Goal: Task Accomplishment & Management: Use online tool/utility

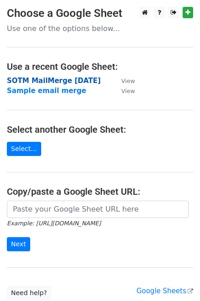
click at [100, 81] on strong "SOTM MailMerge [DATE]" at bounding box center [54, 81] width 94 height 8
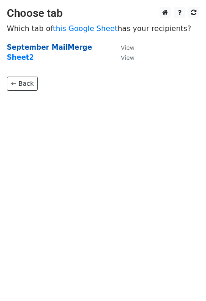
click at [43, 47] on strong "September MailMerge" at bounding box center [49, 47] width 85 height 8
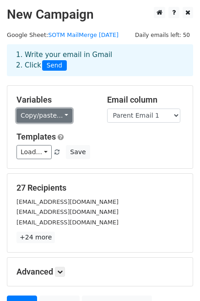
click at [61, 123] on link "Copy/paste..." at bounding box center [44, 116] width 56 height 14
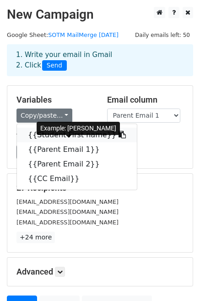
click at [55, 142] on link "{{Student First name}}" at bounding box center [77, 135] width 120 height 15
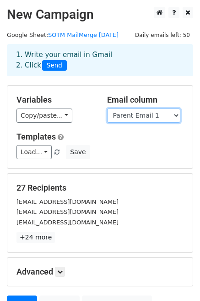
click at [147, 122] on select "Student First name Parent Email 1 Parent Email 2 CC Email" at bounding box center [143, 116] width 73 height 14
click at [107, 119] on select "Student First name Parent Email 1 Parent Email 2 CC Email" at bounding box center [143, 116] width 73 height 14
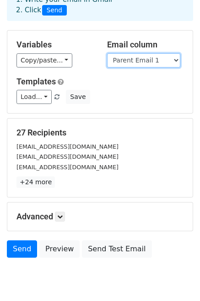
scroll to position [100, 0]
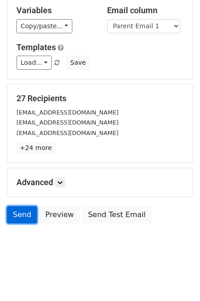
click at [17, 216] on link "Send" at bounding box center [22, 214] width 30 height 17
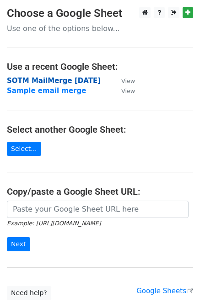
click at [45, 80] on strong "SOTM MailMerge [DATE]" at bounding box center [54, 81] width 94 height 8
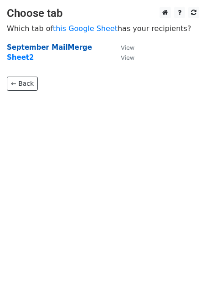
click at [26, 47] on strong "September MailMerge" at bounding box center [49, 47] width 85 height 8
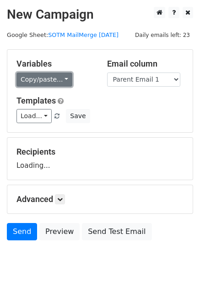
click at [36, 87] on link "Copy/paste..." at bounding box center [44, 80] width 56 height 14
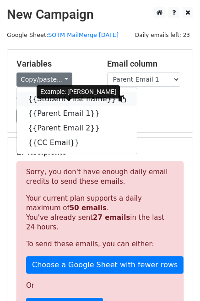
click at [39, 106] on link "{{Student First name}}" at bounding box center [77, 99] width 120 height 15
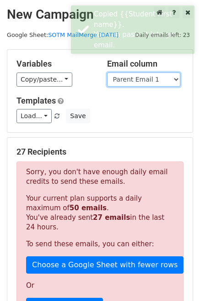
click at [122, 87] on select "Student First name Parent Email 1 Parent Email 2 CC Email" at bounding box center [143, 80] width 73 height 14
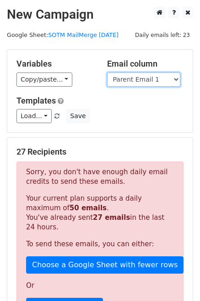
select select "Parent Email 2"
click at [107, 83] on select "Student First name Parent Email 1 Parent Email 2 CC Email" at bounding box center [143, 80] width 73 height 14
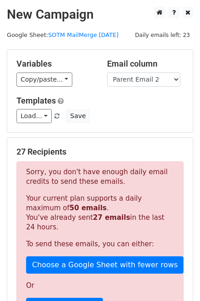
click at [114, 123] on div "Load... No templates saved Save" at bounding box center [100, 116] width 180 height 14
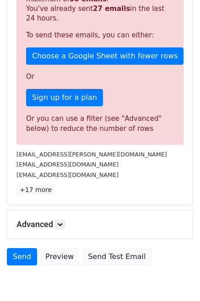
scroll to position [210, 0]
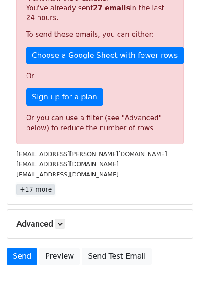
click at [40, 195] on link "+17 more" at bounding box center [35, 189] width 38 height 11
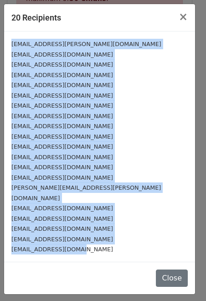
drag, startPoint x: 80, startPoint y: 241, endPoint x: 8, endPoint y: 42, distance: 212.0
click at [8, 42] on div "cally.sullivan@ibx.com johnlwylie@gmail.com brherron3@gmail.com tim160@yahoo.co…" at bounding box center [99, 147] width 191 height 231
copy div "cally.sullivan@ibx.com johnlwylie@gmail.com brherron3@gmail.com tim160@yahoo.co…"
click at [132, 97] on div "seikeren@eastern.edu" at bounding box center [99, 95] width 177 height 11
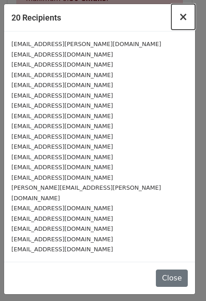
click at [183, 16] on span "×" at bounding box center [183, 17] width 9 height 13
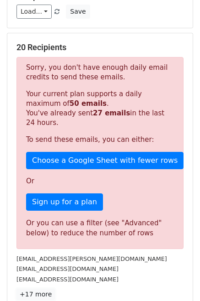
scroll to position [79, 0]
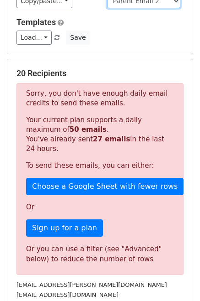
click at [140, 8] on select "Student First name Parent Email 1 Parent Email 2 CC Email" at bounding box center [143, 1] width 73 height 14
click at [107, 4] on select "Student First name Parent Email 1 Parent Email 2 CC Email" at bounding box center [143, 1] width 73 height 14
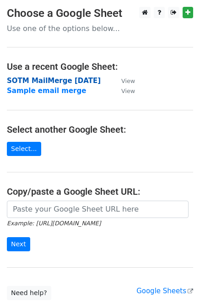
click at [26, 80] on strong "SOTM MailMerge [DATE]" at bounding box center [54, 81] width 94 height 8
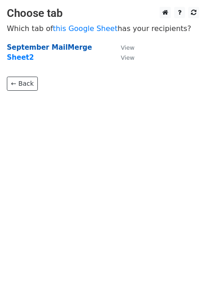
click at [40, 47] on strong "September MailMerge" at bounding box center [49, 47] width 85 height 8
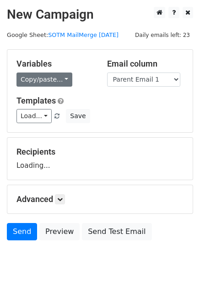
click at [45, 87] on link "Copy/paste..." at bounding box center [44, 80] width 56 height 14
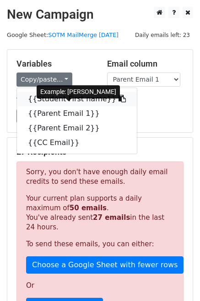
click at [43, 106] on link "{{Student First name}}" at bounding box center [77, 99] width 120 height 15
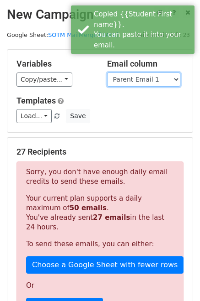
click at [127, 87] on select "Student First name Parent Email 1 Parent Email 2 CC Email" at bounding box center [143, 80] width 73 height 14
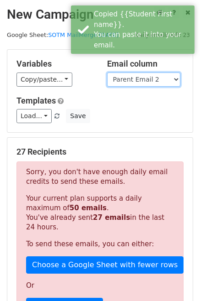
click at [107, 83] on select "Student First name Parent Email 1 Parent Email 2 CC Email" at bounding box center [143, 80] width 73 height 14
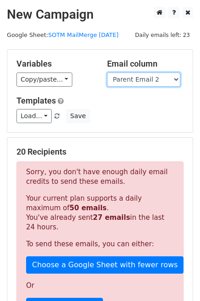
click at [150, 87] on select "Student First name Parent Email 1 Parent Email 2 CC Email" at bounding box center [143, 80] width 73 height 14
click at [107, 83] on select "Student First name Parent Email 1 Parent Email 2 CC Email" at bounding box center [143, 80] width 73 height 14
click at [148, 87] on select "Student First name Parent Email 1 Parent Email 2 CC Email" at bounding box center [143, 80] width 73 height 14
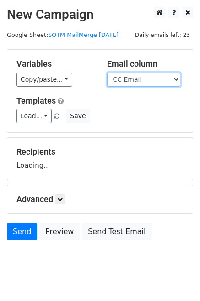
select select "Parent Email 2"
click at [107, 83] on select "Student First name Parent Email 1 Parent Email 2 CC Email" at bounding box center [143, 80] width 73 height 14
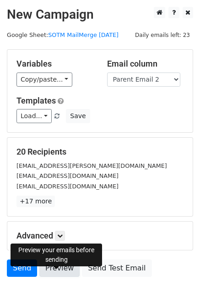
click at [68, 277] on link "Preview" at bounding box center [59, 268] width 40 height 17
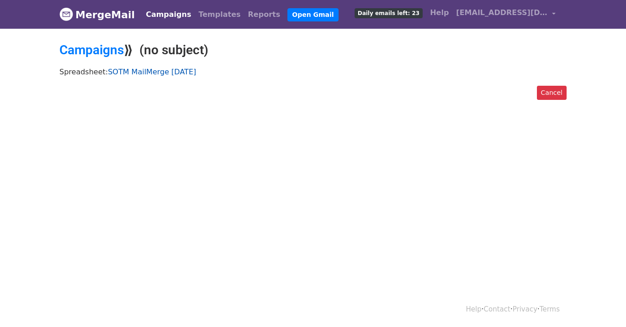
click at [138, 72] on link "SOTM MailMerge [DATE]" at bounding box center [152, 72] width 88 height 9
click at [107, 50] on link "Campaigns" at bounding box center [91, 49] width 64 height 15
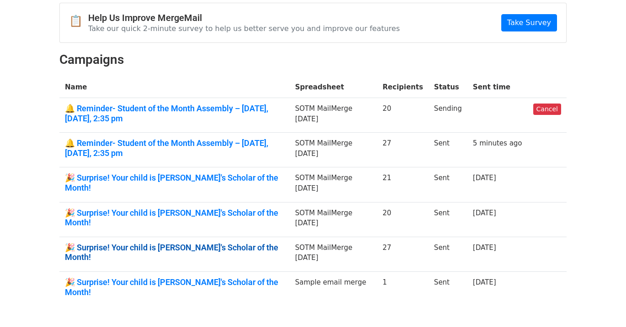
scroll to position [87, 0]
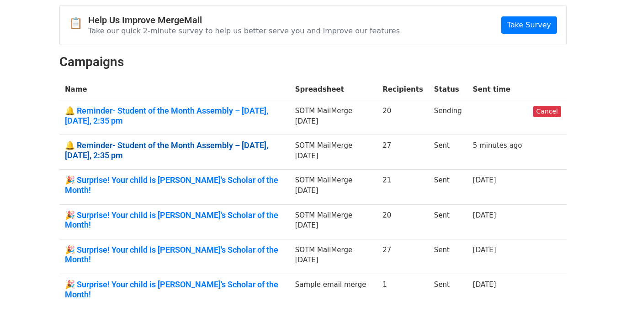
click at [248, 146] on link "🔔 Reminder- Student of the Month Assembly – tomorrow, Thursday, 2:35 pm" at bounding box center [174, 151] width 219 height 20
